Goal: Information Seeking & Learning: Find specific page/section

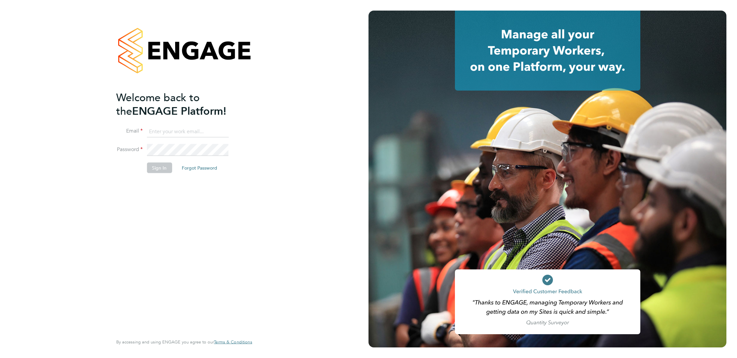
type input "audwin.cheung@randstad.co.uk"
click at [154, 164] on button "Sign In" at bounding box center [159, 168] width 25 height 11
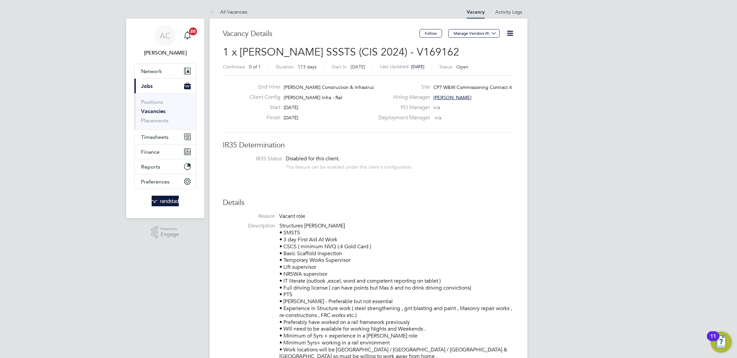
click at [158, 111] on link "Vacancies" at bounding box center [153, 111] width 24 height 6
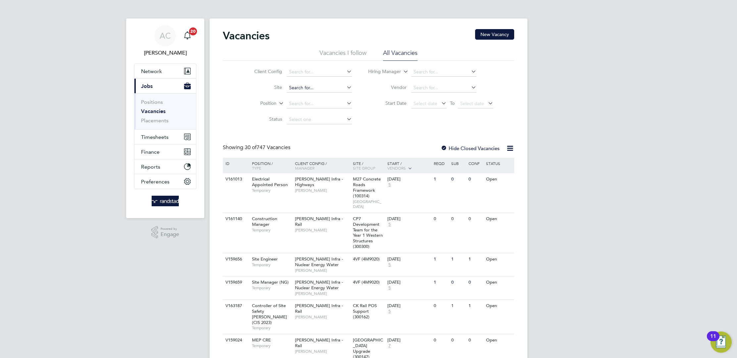
click at [301, 89] on input at bounding box center [319, 87] width 65 height 9
click at [304, 100] on li "TKRE - Tilbury to Grain Reconductoring" at bounding box center [329, 97] width 86 height 9
type input "TKRE - Tilbury to Grain Reconductoring"
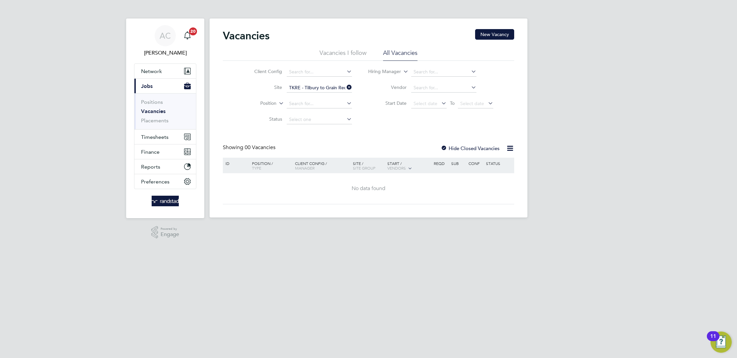
click at [345, 86] on icon at bounding box center [345, 87] width 0 height 9
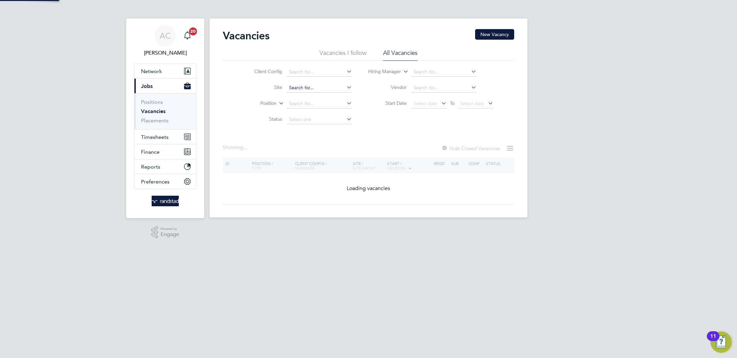
click at [319, 88] on input at bounding box center [319, 87] width 65 height 9
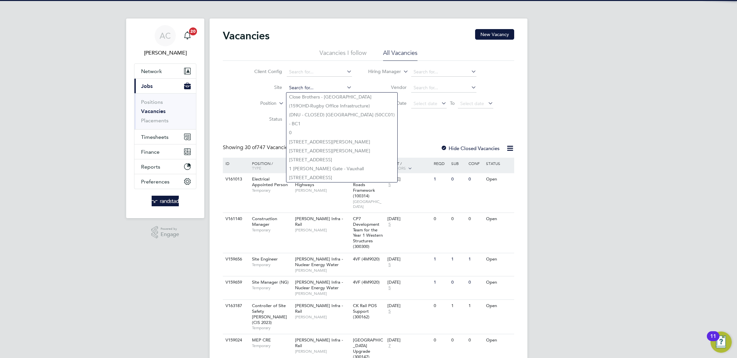
paste input "PKRE"
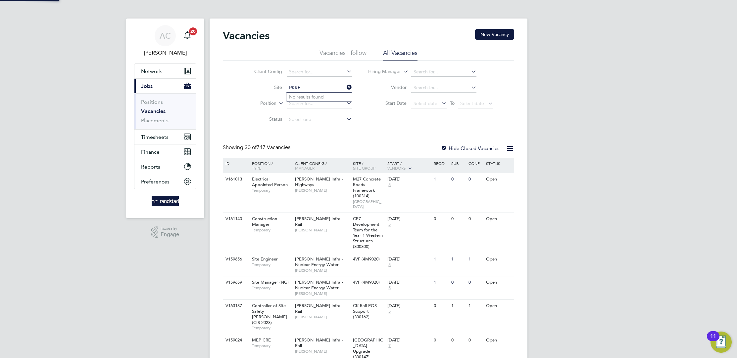
type input "PKRE"
click at [311, 90] on input at bounding box center [319, 87] width 65 height 9
drag, startPoint x: 337, startPoint y: 98, endPoint x: 347, endPoint y: 97, distance: 9.6
click at [338, 98] on li "TKRE - Tilbury to Grain Reconductoring" at bounding box center [329, 97] width 86 height 9
type input "TKRE - Tilbury to Grain Reconductoring"
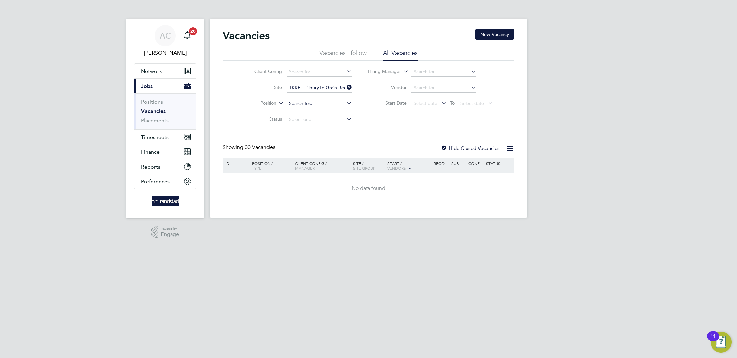
click at [303, 103] on input at bounding box center [319, 103] width 65 height 9
click at [291, 127] on li "Status" at bounding box center [298, 120] width 124 height 16
click at [292, 122] on input at bounding box center [319, 119] width 65 height 9
click at [274, 119] on label "Status" at bounding box center [263, 119] width 38 height 6
click at [271, 101] on label "Position" at bounding box center [257, 103] width 38 height 7
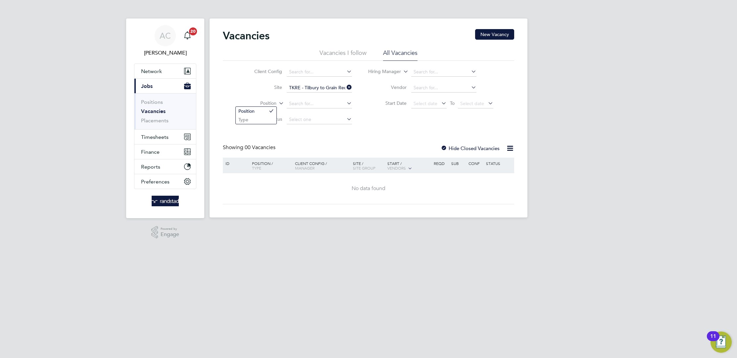
click at [283, 85] on li "Site TKRE - Tilbury to Grain Reconductoring" at bounding box center [298, 88] width 124 height 16
click at [331, 85] on input at bounding box center [319, 87] width 65 height 9
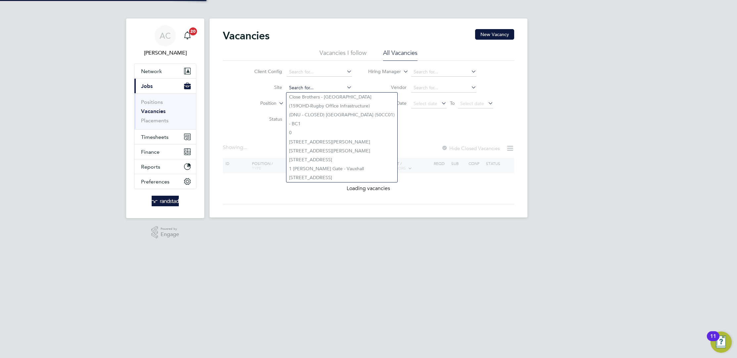
click at [317, 88] on input at bounding box center [319, 87] width 65 height 9
